Goal: Task Accomplishment & Management: Manage account settings

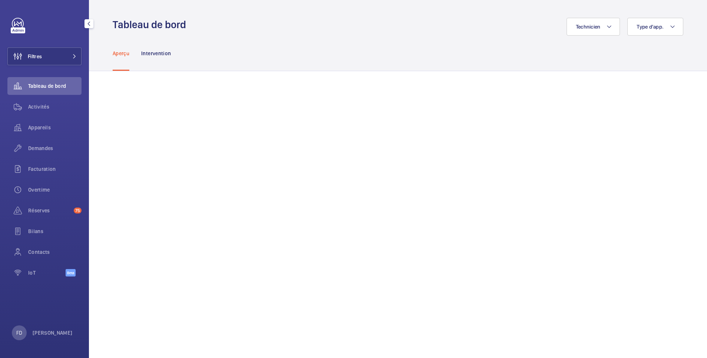
click at [50, 62] on button "Filtres" at bounding box center [44, 56] width 74 height 18
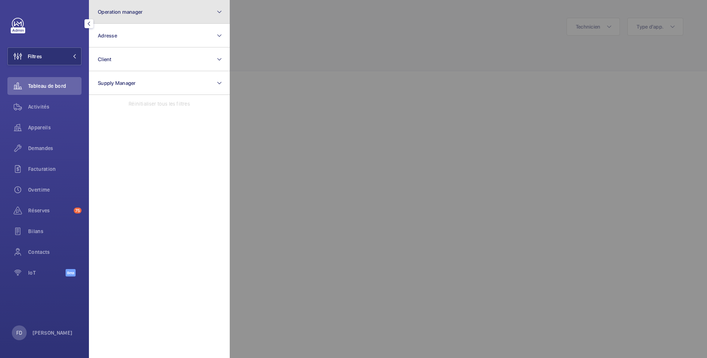
click at [129, 17] on button "Operation manager" at bounding box center [159, 12] width 141 height 24
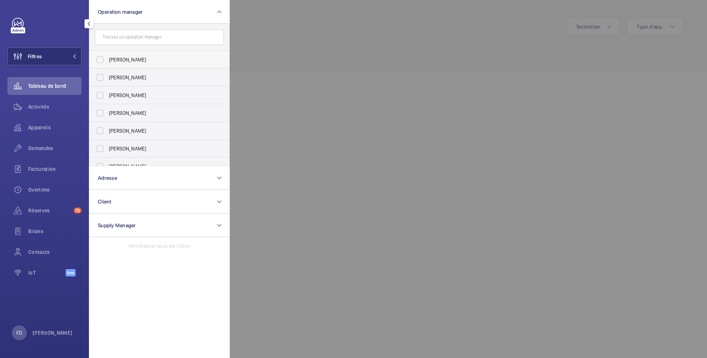
click at [126, 57] on span "[PERSON_NAME]" at bounding box center [160, 59] width 102 height 7
click at [107, 57] on input "[PERSON_NAME]" at bounding box center [100, 59] width 15 height 15
checkbox input "true"
click at [38, 146] on span "Demandes" at bounding box center [54, 147] width 53 height 7
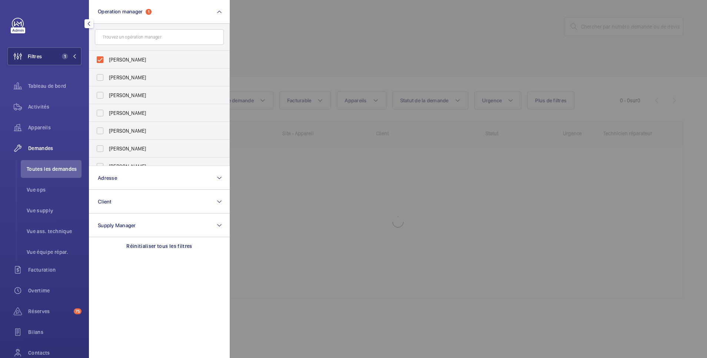
click at [320, 44] on div at bounding box center [583, 179] width 707 height 358
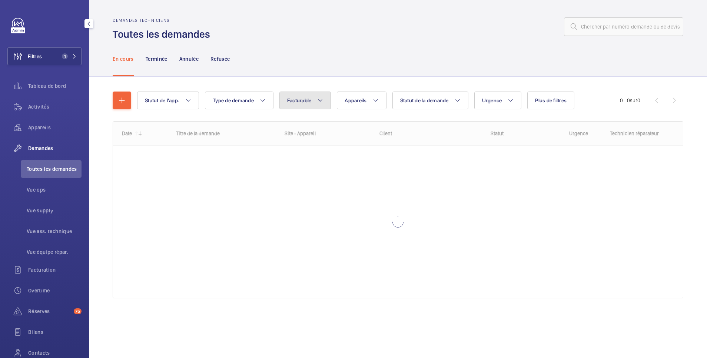
click at [323, 98] on button "Facturable" at bounding box center [305, 101] width 52 height 18
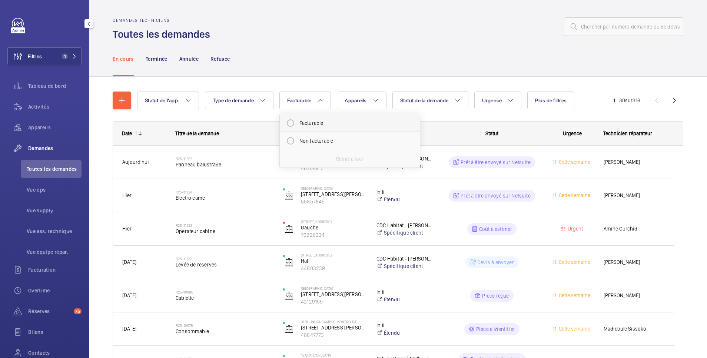
click at [303, 122] on mat-radio-button "Facturable" at bounding box center [349, 123] width 133 height 15
radio input "true"
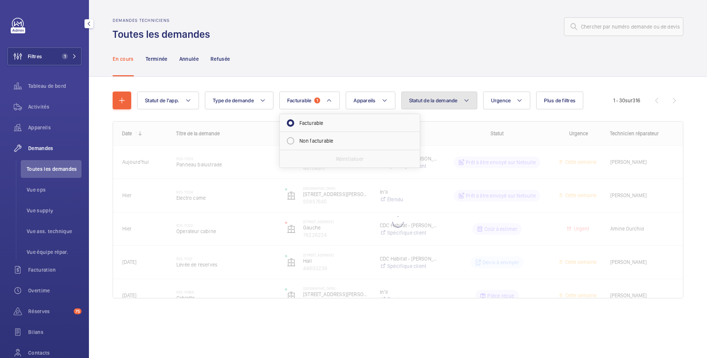
click at [458, 98] on span "Statut de la demande" at bounding box center [433, 100] width 49 height 6
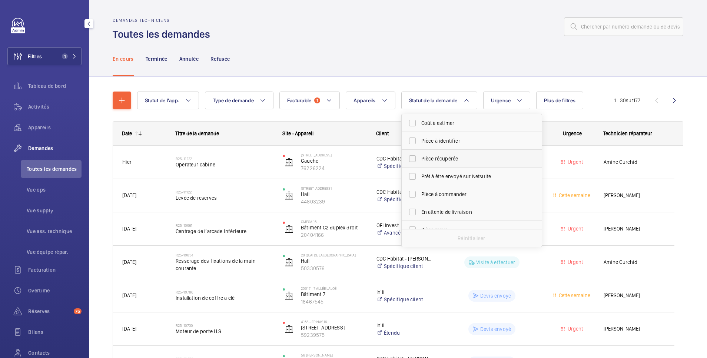
scroll to position [99, 0]
click at [446, 149] on span "Devis à envoyer" at bounding box center [472, 148] width 102 height 7
click at [420, 149] on input "Devis à envoyer" at bounding box center [412, 149] width 15 height 15
checkbox input "true"
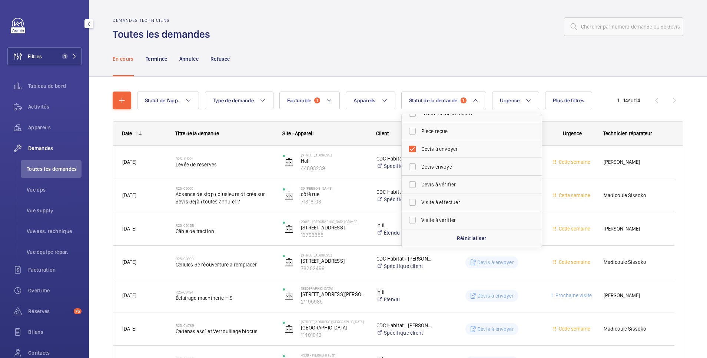
click at [356, 44] on div "En cours Terminée Annulée Refusée" at bounding box center [398, 58] width 571 height 35
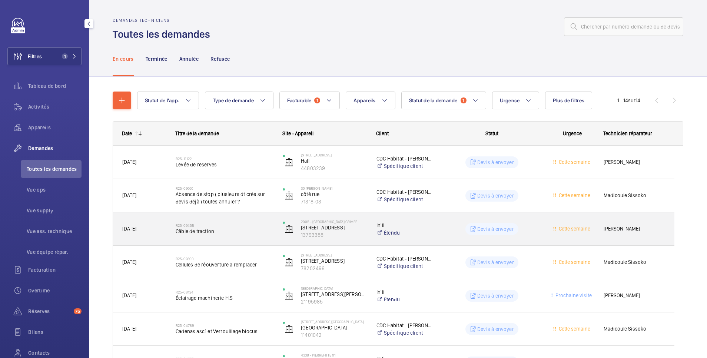
scroll to position [148, 0]
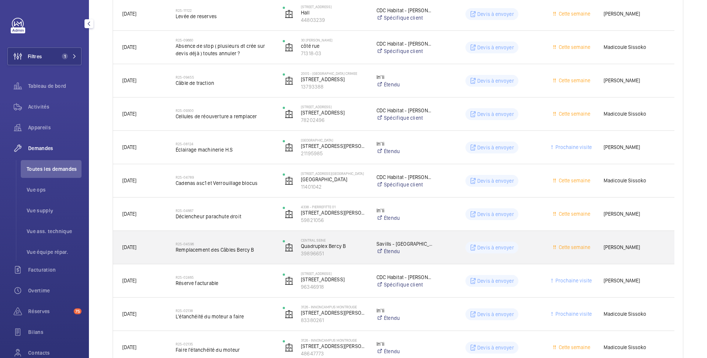
click at [456, 250] on wm-front-pills-cell "Devis à envoyer" at bounding box center [491, 248] width 97 height 12
